Goal: Find specific page/section: Find specific page/section

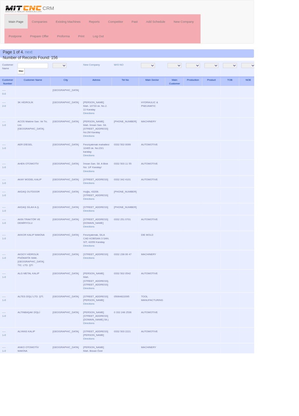
click at [50, 79] on input "text" at bounding box center [39, 77] width 36 height 6
type input "ilke"
click at [21, 80] on input "filter" at bounding box center [25, 83] width 8 height 7
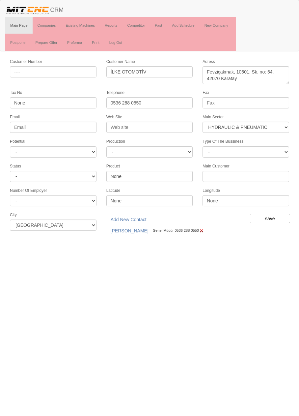
select select "372"
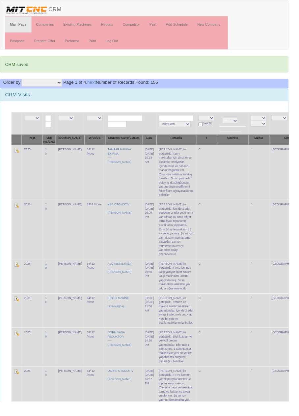
click at [124, 121] on input "text" at bounding box center [130, 122] width 36 height 6
type input "İlke"
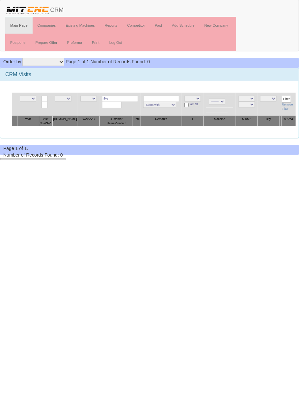
click at [115, 98] on input "İlke" at bounding box center [120, 99] width 36 height 6
click at [141, 109] on link "İLKE OTOMOTİV" at bounding box center [131, 107] width 64 height 7
type input "İLKE OTOMOTİV"
click at [287, 97] on input "Filter" at bounding box center [286, 99] width 9 height 7
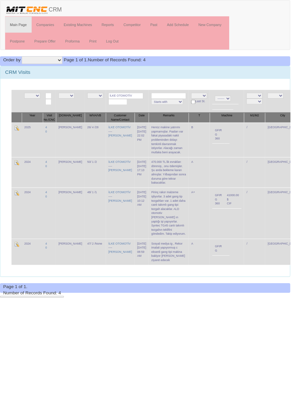
click at [132, 99] on input "İLKE OTOMOTİV" at bounding box center [130, 99] width 36 height 6
click at [150, 116] on link "İLKE METAL [PERSON_NAME]" at bounding box center [136, 114] width 64 height 7
type input "İLKE METAL [PERSON_NAME]"
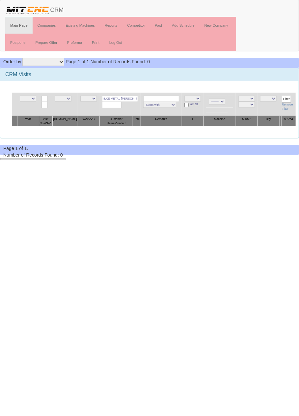
click at [123, 96] on input "İLKE METAL [PERSON_NAME]" at bounding box center [120, 99] width 36 height 6
click at [127, 98] on input "İLKE METAL [PERSON_NAME]" at bounding box center [120, 99] width 36 height 6
type input "İLKE"
click at [124, 99] on input "text" at bounding box center [120, 99] width 36 height 6
click at [137, 111] on link "İLKE METAL MEHMET EK" at bounding box center [131, 114] width 64 height 7
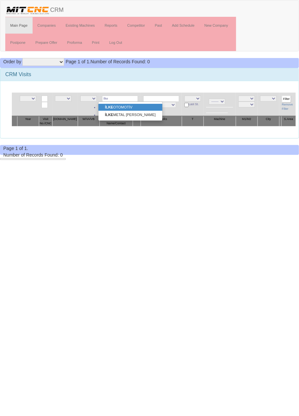
type input "İLKE METAL [PERSON_NAME]"
click at [285, 98] on input "Filter" at bounding box center [286, 99] width 9 height 7
click at [127, 99] on input "İLKE METAL [PERSON_NAME]" at bounding box center [120, 99] width 36 height 6
type input "İLKE"
click at [138, 108] on link "İLK E OTOMOTİV" at bounding box center [131, 107] width 65 height 7
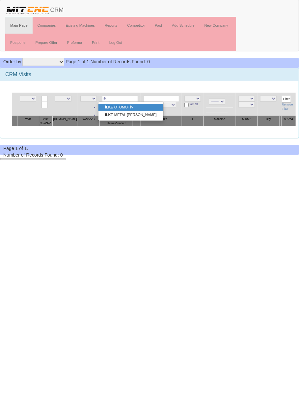
type input "İLKE OTOMOTİV"
click at [282, 98] on input "Filter" at bounding box center [286, 99] width 9 height 7
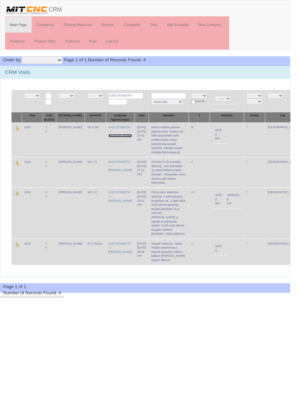
click at [112, 141] on link "[PERSON_NAME]" at bounding box center [124, 139] width 24 height 3
click at [77, 44] on link "Proforma" at bounding box center [74, 42] width 25 height 16
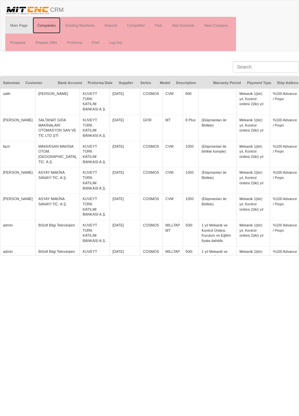
click at [53, 26] on link "Companies" at bounding box center [47, 25] width 28 height 16
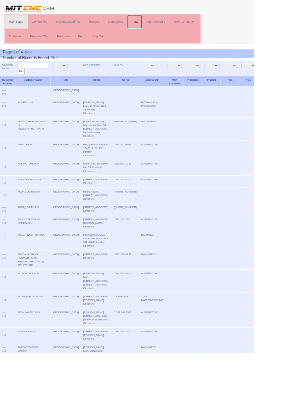
click at [159, 27] on link "Past" at bounding box center [158, 25] width 17 height 16
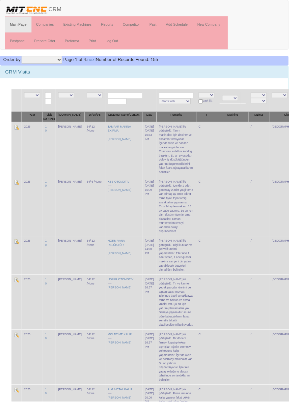
click at [94, 99] on select "NE E 5 7 8 11 12 20 23 24 25 26 27 28 29 30 31 32 33 34 46 47 48 49 50 52" at bounding box center [98, 99] width 16 height 6
click at [74, 99] on select "NE E [PERSON_NAME] [PERSON_NAME]" at bounding box center [68, 99] width 16 height 6
select select "15"
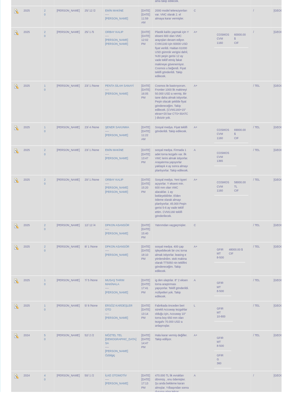
scroll to position [671, 0]
